Goal: Information Seeking & Learning: Learn about a topic

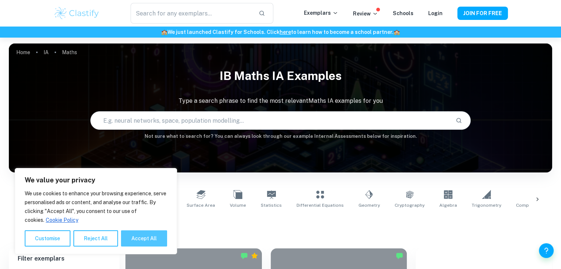
click at [146, 241] on button "Accept All" at bounding box center [144, 238] width 46 height 16
checkbox input "true"
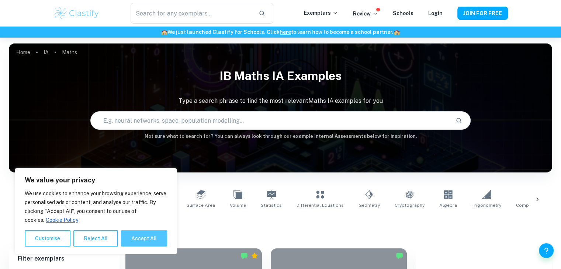
checkbox input "true"
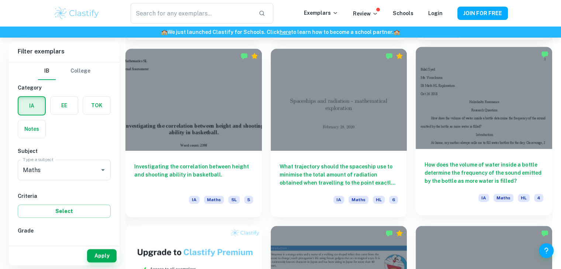
scroll to position [373, 0]
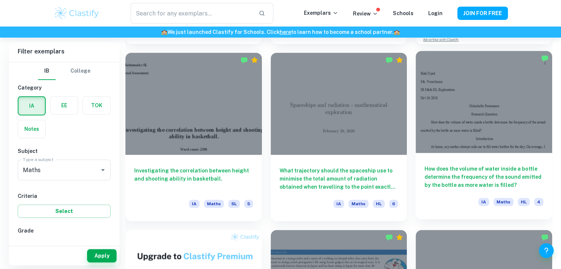
click at [488, 140] on div at bounding box center [483, 102] width 136 height 102
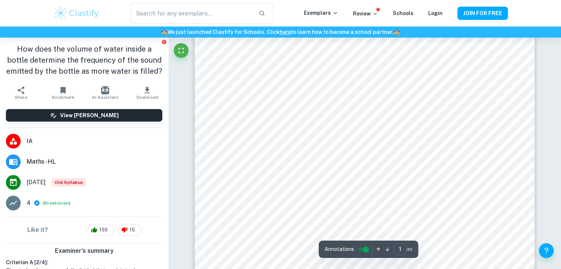
scroll to position [111, 0]
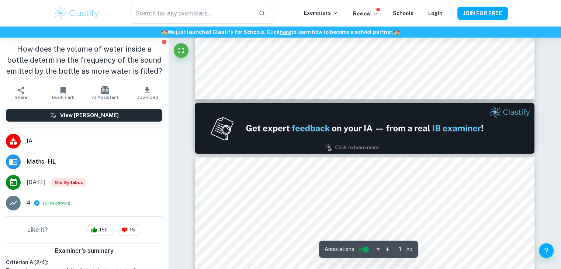
type input "2"
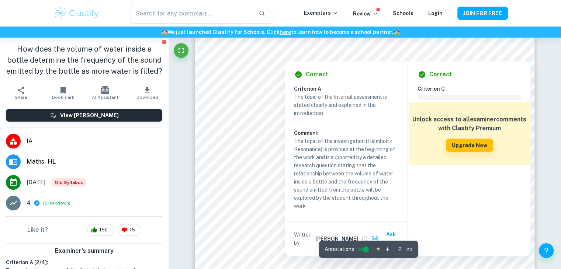
scroll to position [713, 0]
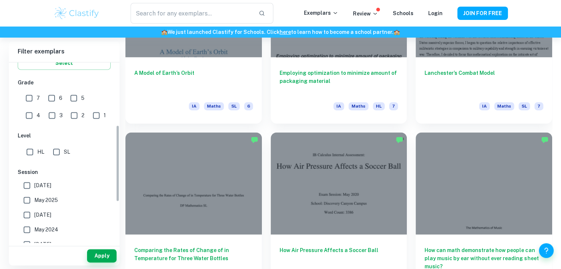
scroll to position [148, 0]
click at [55, 151] on input "SL" at bounding box center [56, 152] width 15 height 15
checkbox input "true"
click at [24, 150] on input "HL" at bounding box center [29, 152] width 15 height 15
checkbox input "true"
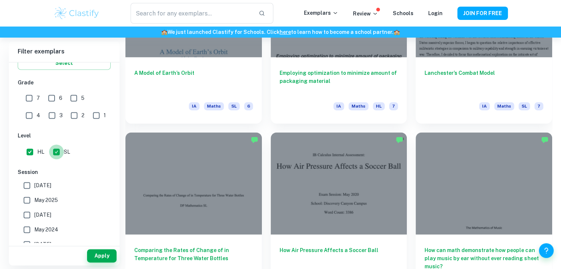
click at [59, 151] on input "SL" at bounding box center [56, 152] width 15 height 15
checkbox input "false"
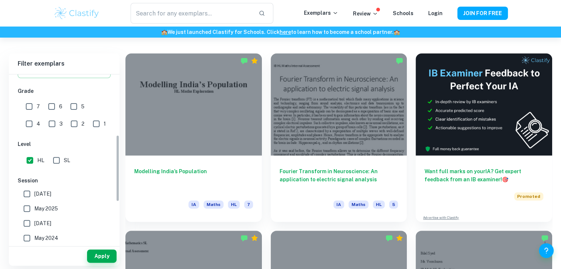
scroll to position [0, 0]
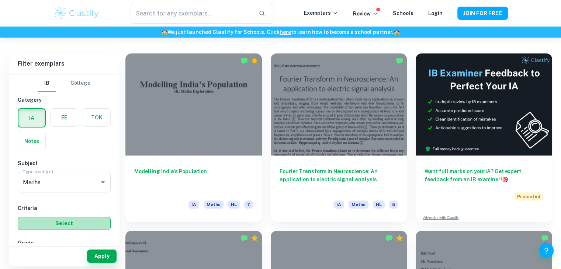
click at [72, 217] on button "Select" at bounding box center [64, 223] width 93 height 13
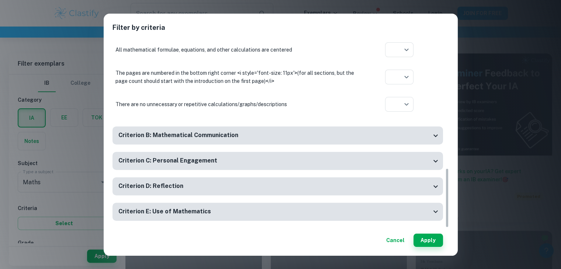
scroll to position [408, 0]
click at [397, 239] on button "Cancel" at bounding box center [395, 240] width 24 height 13
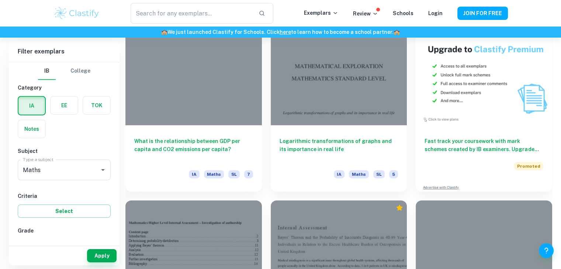
scroll to position [2354, 0]
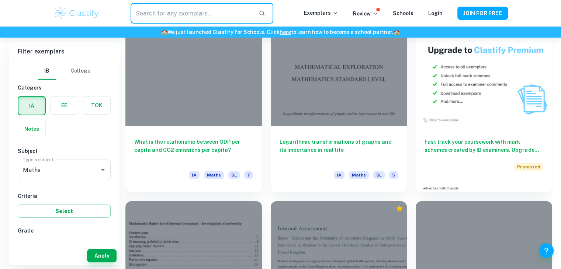
click at [187, 8] on input "text" at bounding box center [192, 13] width 122 height 21
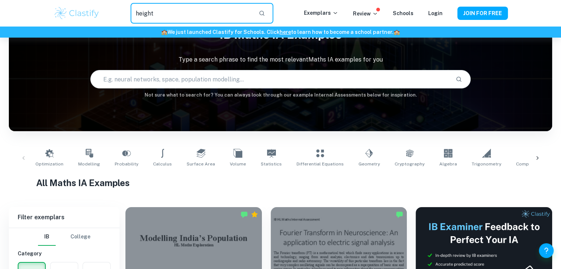
scroll to position [2, 0]
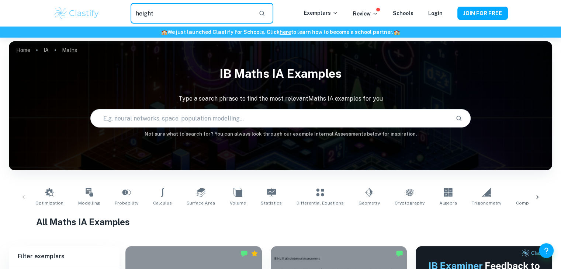
click at [227, 17] on input "height" at bounding box center [192, 13] width 122 height 21
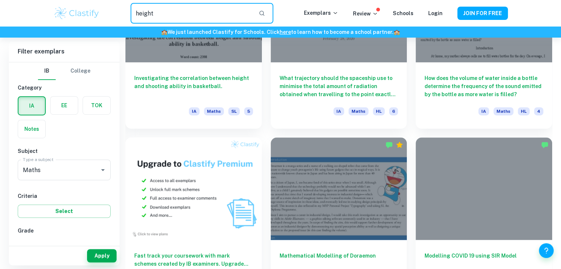
scroll to position [426, 0]
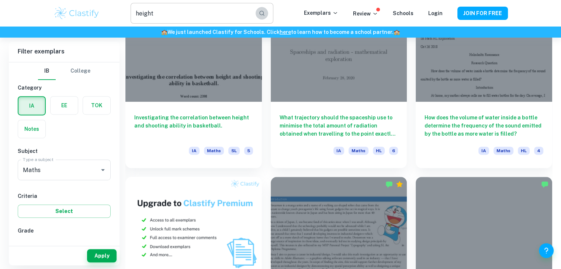
click at [264, 15] on icon "button" at bounding box center [261, 13] width 5 height 5
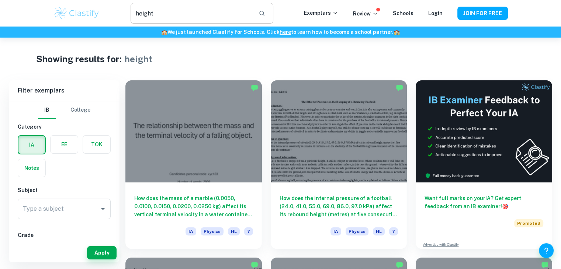
click at [258, 15] on div "height ​" at bounding box center [202, 13] width 142 height 21
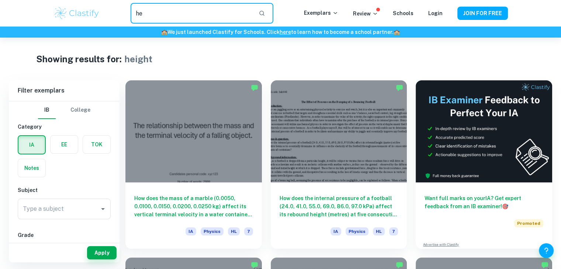
type input "h"
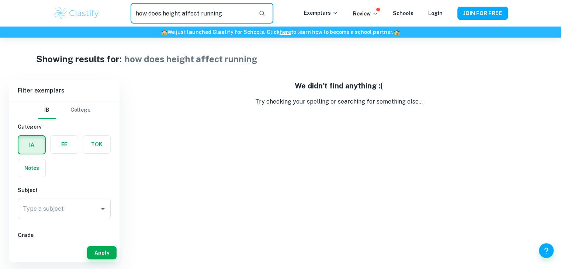
click at [236, 18] on input "how does height affect running" at bounding box center [192, 13] width 122 height 21
type input "h"
click at [223, 15] on input "height and running speed" at bounding box center [192, 13] width 122 height 21
type input "h"
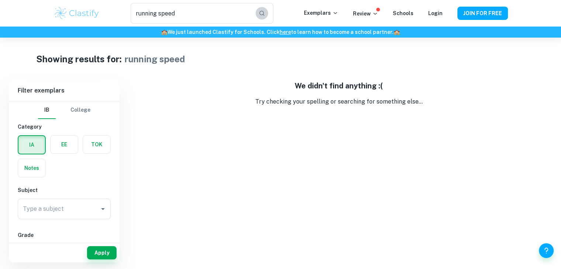
click at [265, 14] on icon "button" at bounding box center [261, 13] width 7 height 7
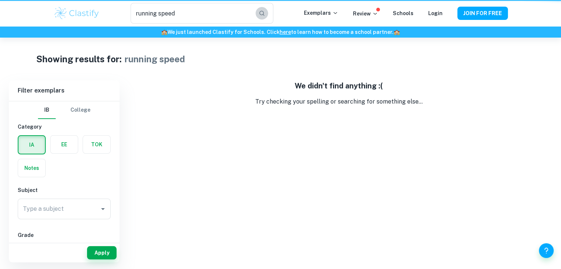
click at [265, 14] on icon "button" at bounding box center [261, 13] width 7 height 7
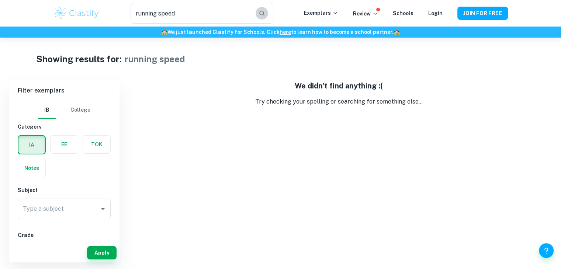
click at [265, 14] on icon "button" at bounding box center [261, 13] width 7 height 7
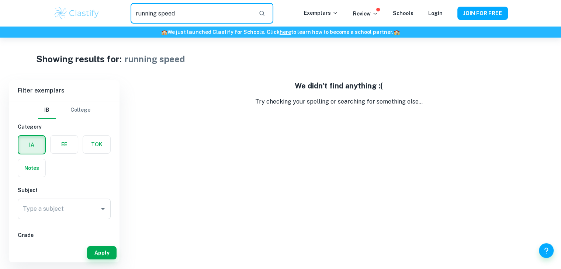
click at [201, 15] on input "running speed" at bounding box center [192, 13] width 122 height 21
type input "r"
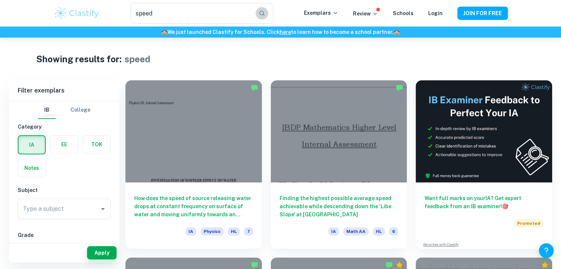
click at [263, 8] on button "button" at bounding box center [261, 13] width 13 height 13
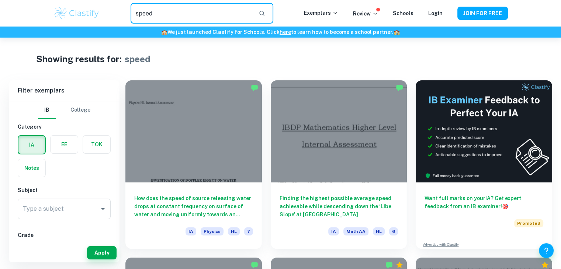
click at [242, 8] on input "speed" at bounding box center [192, 13] width 122 height 21
type input "s"
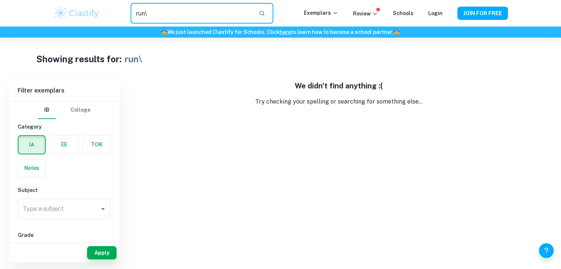
click at [192, 21] on input "run\" at bounding box center [192, 13] width 122 height 21
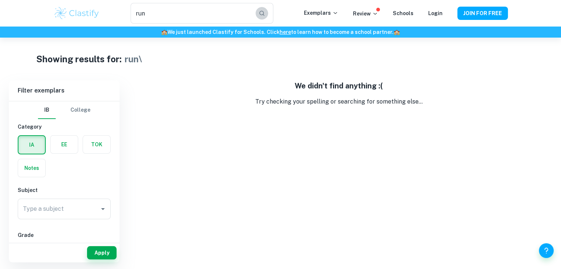
click at [262, 13] on icon "button" at bounding box center [261, 13] width 7 height 7
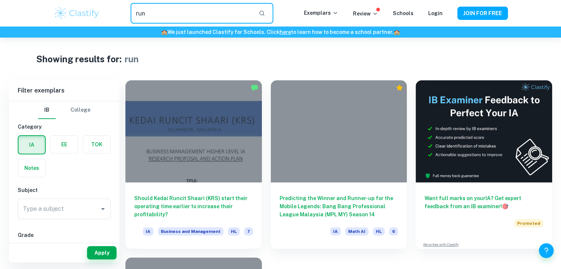
click at [252, 11] on input "run" at bounding box center [192, 13] width 122 height 21
type input "r"
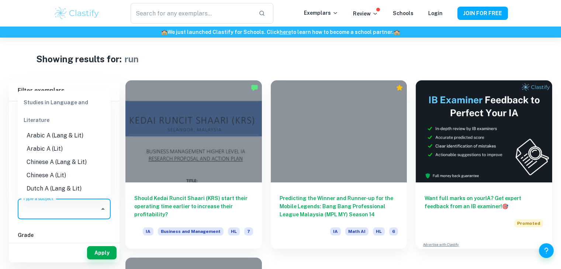
click at [51, 213] on input "Type a subject" at bounding box center [58, 209] width 75 height 14
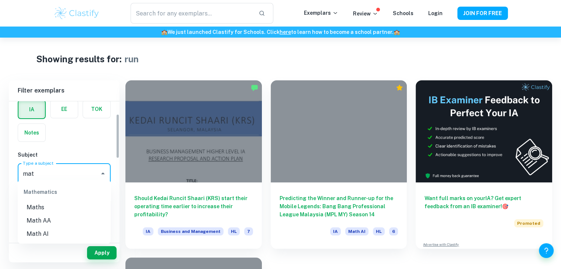
scroll to position [39, 0]
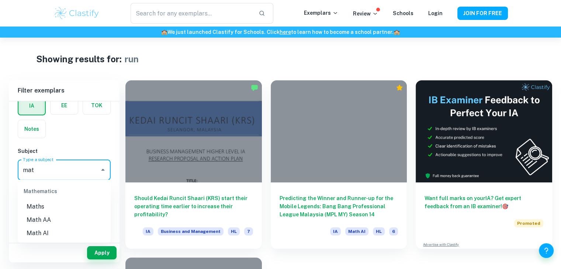
click at [45, 206] on li "Maths" at bounding box center [64, 206] width 93 height 13
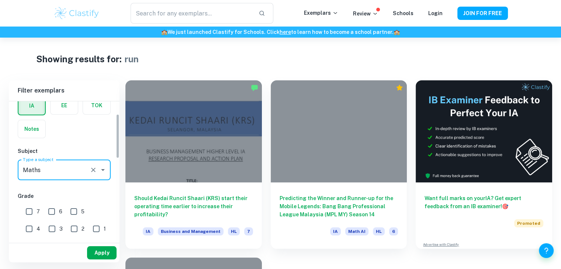
type input "Maths"
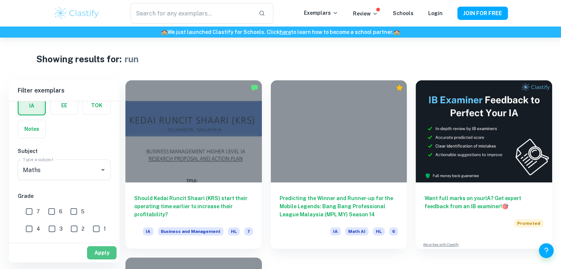
click at [98, 257] on button "Apply" at bounding box center [101, 252] width 29 height 13
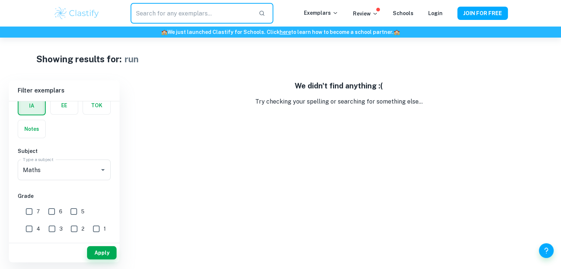
click at [234, 17] on input "text" at bounding box center [192, 13] width 122 height 21
type input "r"
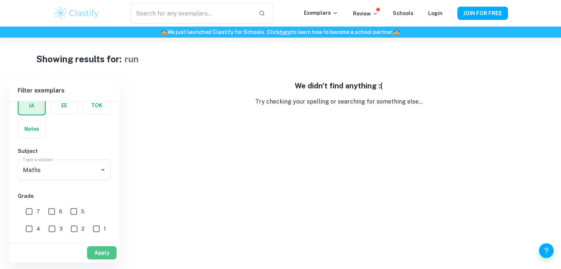
click at [108, 254] on button "Apply" at bounding box center [101, 252] width 29 height 13
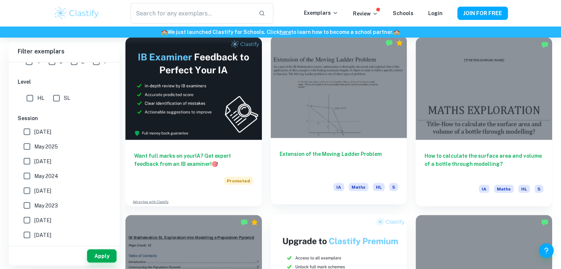
scroll to position [1281, 0]
